Goal: Navigation & Orientation: Go to known website

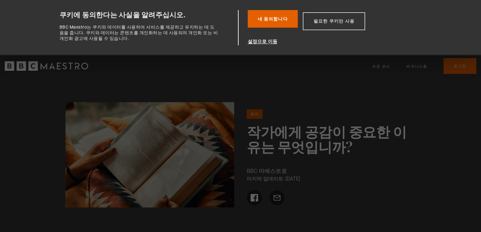
click at [319, 16] on button "필요한 쿠키만 사용" at bounding box center [334, 21] width 62 height 18
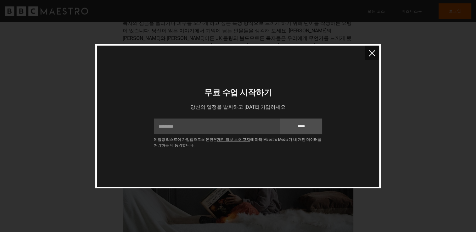
scroll to position [898, 0]
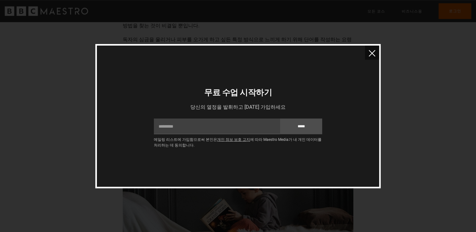
click at [372, 53] on img "닫다" at bounding box center [372, 53] width 7 height 7
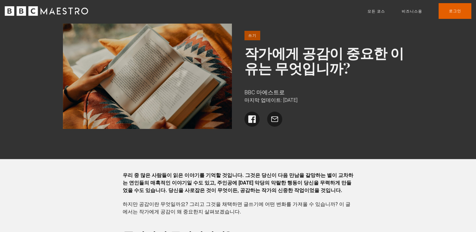
scroll to position [0, 0]
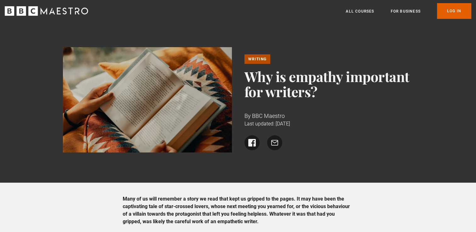
click at [72, 7] on icon "BBC Maestro" at bounding box center [46, 10] width 83 height 9
